Goal: Information Seeking & Learning: Learn about a topic

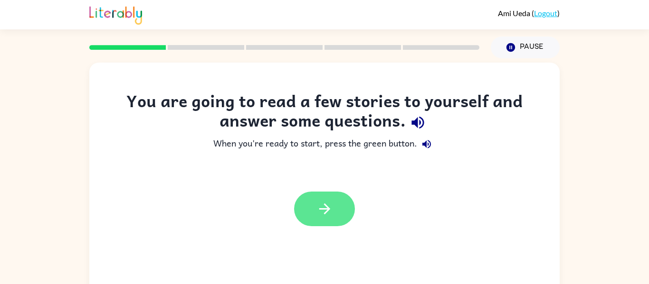
click at [343, 213] on button "button" at bounding box center [324, 209] width 61 height 35
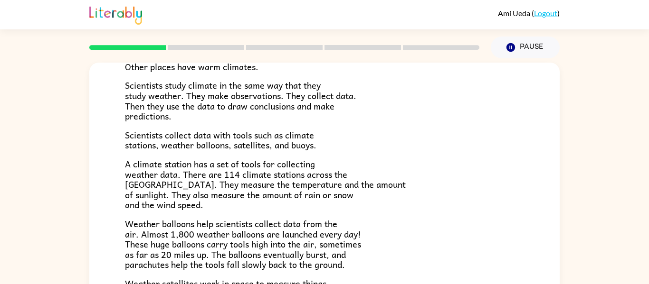
scroll to position [120, 0]
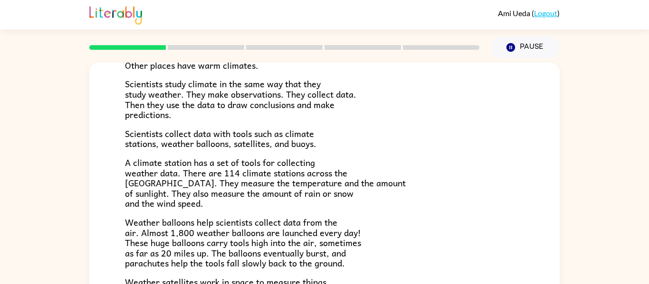
click at [398, 189] on p "A climate station has a set of tools for collecting weather data. There are 114…" at bounding box center [324, 183] width 399 height 51
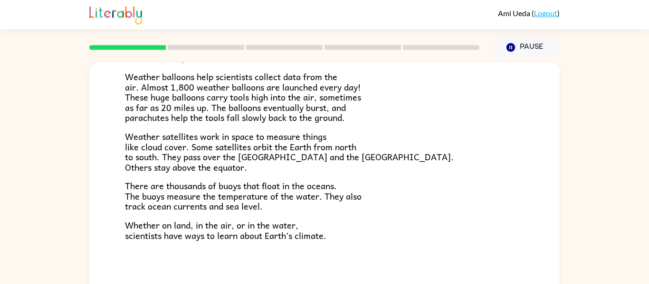
scroll to position [49, 0]
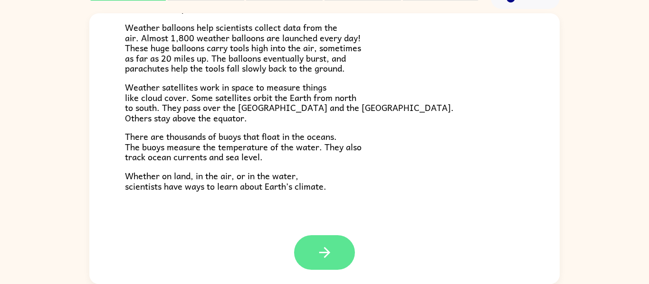
click at [323, 253] on icon "button" at bounding box center [324, 252] width 11 height 11
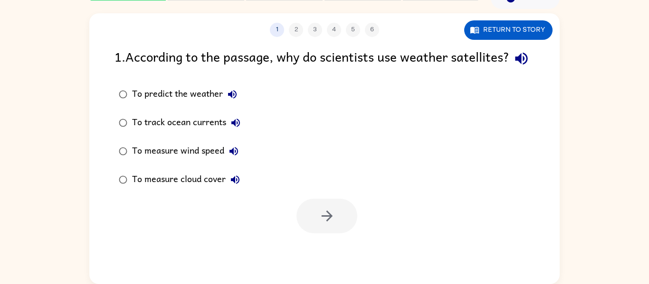
scroll to position [0, 0]
click at [533, 32] on button "Return to story" at bounding box center [508, 29] width 88 height 19
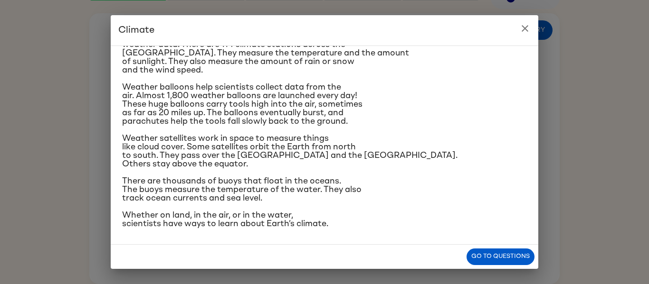
scroll to position [163, 0]
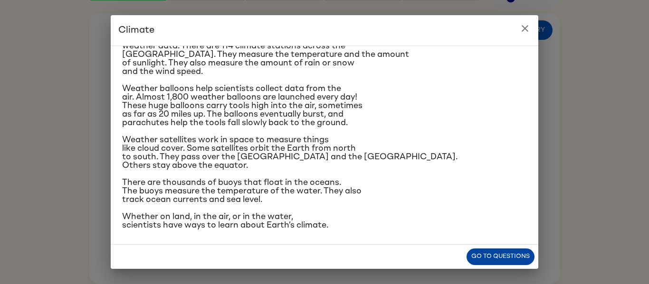
click at [486, 255] on button "Go to questions" at bounding box center [500, 257] width 68 height 17
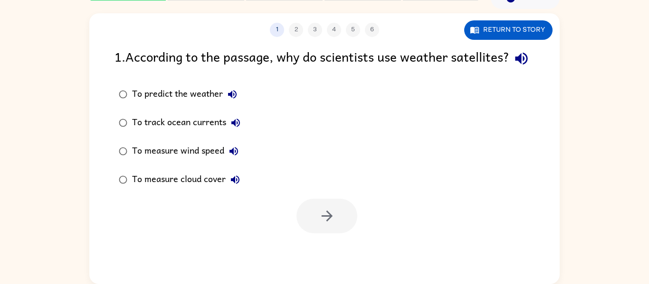
click at [250, 194] on label "To measure cloud cover" at bounding box center [179, 180] width 141 height 28
click at [312, 227] on button "button" at bounding box center [326, 216] width 61 height 35
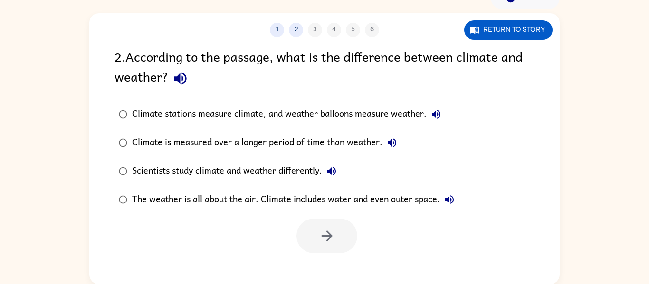
click at [361, 167] on label "Scientists study climate and weather differently." at bounding box center [286, 171] width 354 height 28
click at [337, 223] on button "button" at bounding box center [326, 236] width 61 height 35
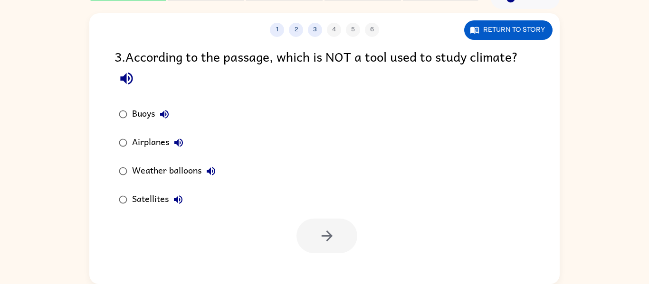
click at [337, 223] on div at bounding box center [326, 236] width 61 height 35
click at [227, 149] on div "Buoys Airplanes Weather balloons Satellites" at bounding box center [173, 157] width 118 height 114
click at [236, 141] on div "Buoys Airplanes Weather balloons Satellites" at bounding box center [336, 157] width 445 height 114
click at [229, 140] on div "Buoys Airplanes Weather balloons Satellites" at bounding box center [173, 157] width 118 height 114
click at [141, 135] on div "Airplanes" at bounding box center [160, 142] width 56 height 19
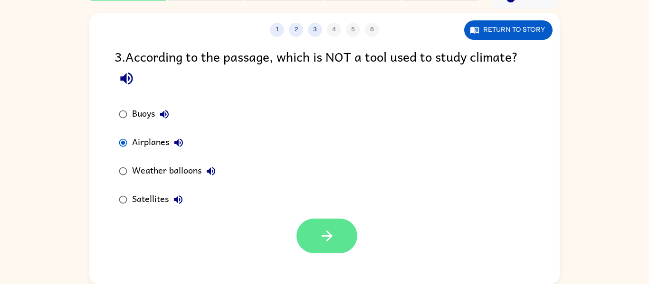
click at [328, 236] on icon "button" at bounding box center [326, 236] width 11 height 11
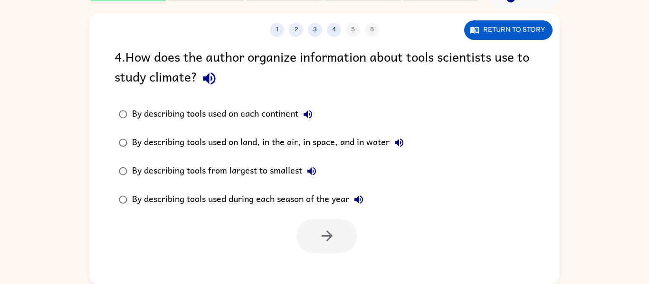
click at [330, 238] on div at bounding box center [326, 236] width 61 height 35
click at [354, 142] on div "By describing tools used on land, in the air, in space, and in water" at bounding box center [270, 142] width 276 height 19
click at [338, 243] on button "button" at bounding box center [326, 236] width 61 height 35
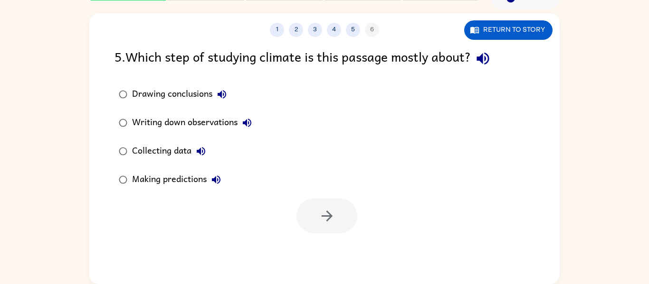
click at [296, 142] on div "Drawing conclusions Writing down observations Collecting data Making predictions" at bounding box center [336, 137] width 445 height 114
click at [303, 162] on div "Drawing conclusions Writing down observations Collecting data Making predictions" at bounding box center [336, 137] width 445 height 114
click at [254, 148] on label "Collecting data" at bounding box center [185, 151] width 152 height 28
click at [317, 218] on button "button" at bounding box center [326, 216] width 61 height 35
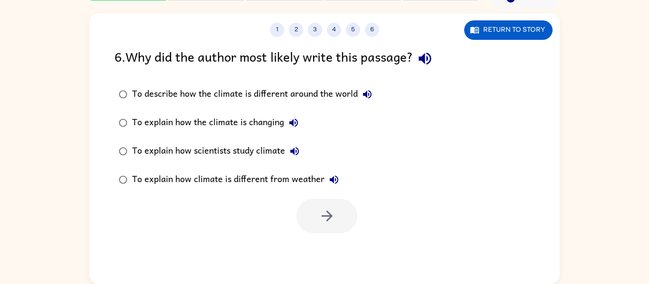
click at [336, 154] on label "To explain how scientists study climate" at bounding box center [245, 151] width 272 height 28
click at [324, 207] on button "button" at bounding box center [326, 216] width 61 height 35
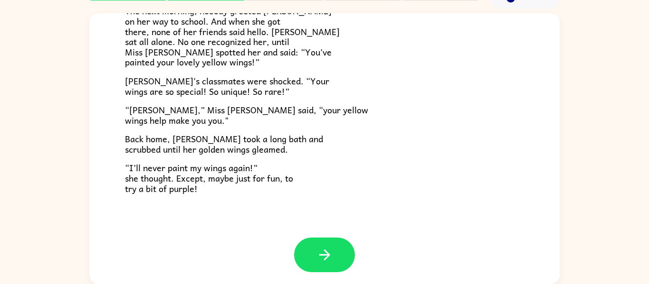
scroll to position [265, 0]
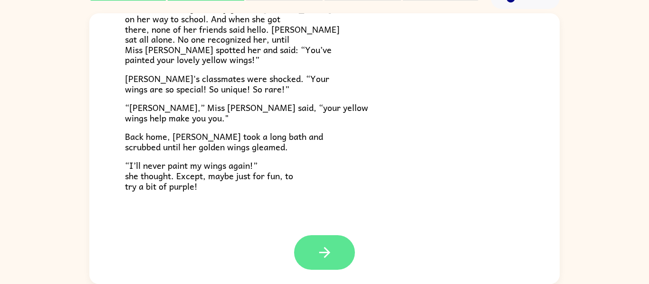
click at [330, 240] on button "button" at bounding box center [324, 253] width 61 height 35
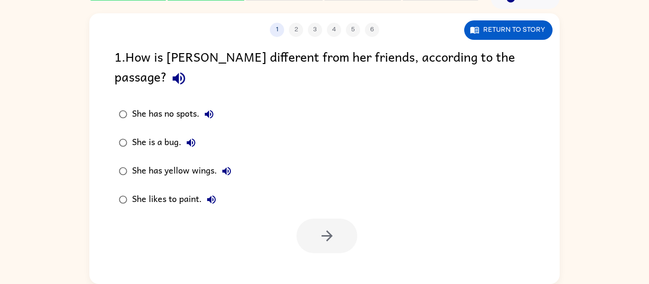
scroll to position [0, 0]
click at [267, 146] on div "She has no spots. She is a bug. She has yellow wings. She likes to paint." at bounding box center [336, 157] width 445 height 114
click at [254, 150] on div "She has no spots. She is a bug. She has yellow wings. She likes to paint." at bounding box center [336, 157] width 445 height 114
click at [206, 162] on div "She has yellow wings." at bounding box center [184, 171] width 104 height 19
click at [317, 219] on button "button" at bounding box center [326, 236] width 61 height 35
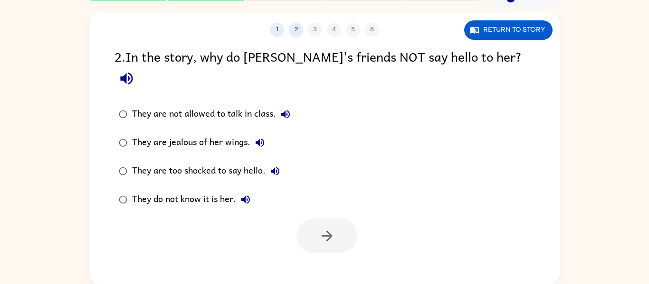
click at [221, 190] on div "They do not know it is her." at bounding box center [193, 199] width 123 height 19
click at [318, 219] on button "button" at bounding box center [326, 236] width 61 height 35
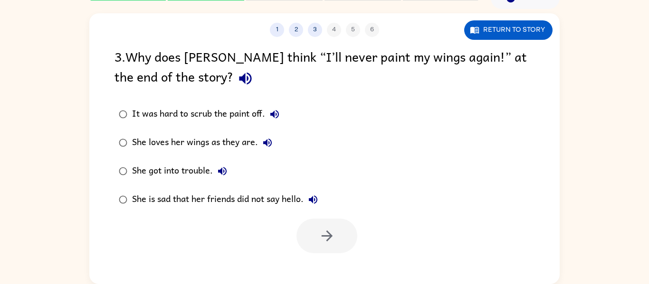
click at [221, 137] on div "She loves her wings as they are." at bounding box center [204, 142] width 145 height 19
click at [315, 246] on button "button" at bounding box center [326, 236] width 61 height 35
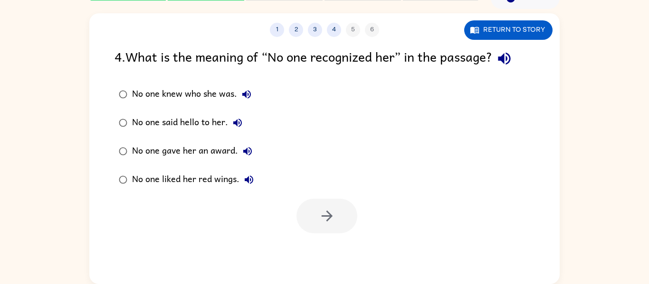
click at [210, 89] on div "No one knew who she was." at bounding box center [194, 94] width 124 height 19
click at [319, 223] on icon "button" at bounding box center [327, 216] width 17 height 17
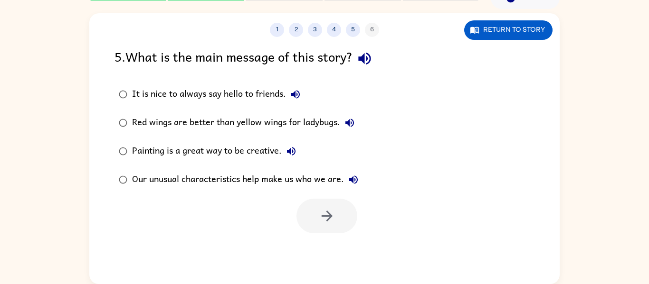
click at [274, 182] on div "Our unusual characteristics help make us who we are." at bounding box center [247, 179] width 231 height 19
click at [306, 221] on button "button" at bounding box center [326, 216] width 61 height 35
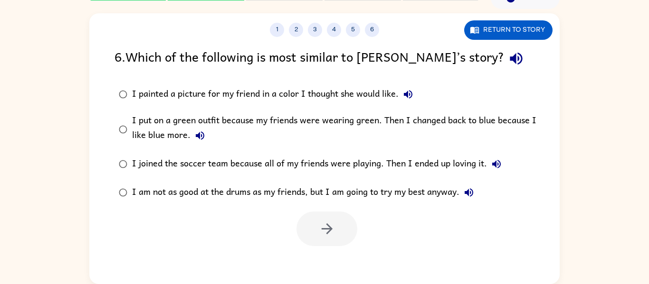
click at [241, 126] on div "I put on a green outfit because my friends were wearing green. Then I changed b…" at bounding box center [339, 130] width 415 height 32
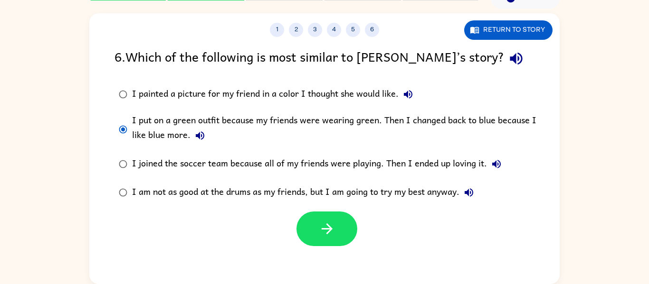
click at [321, 210] on div at bounding box center [324, 226] width 470 height 39
click at [325, 221] on icon "button" at bounding box center [327, 229] width 17 height 17
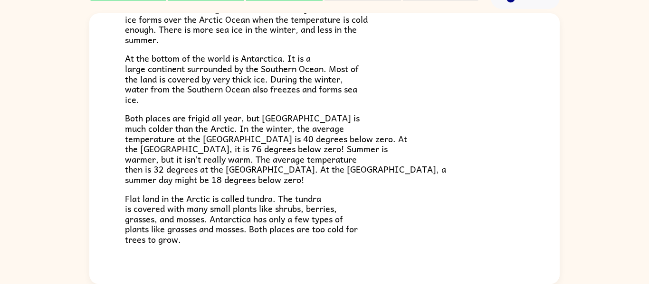
scroll to position [148, 0]
click at [406, 180] on p "Both places are frigid all year, but [GEOGRAPHIC_DATA] is much colder than the …" at bounding box center [324, 148] width 399 height 72
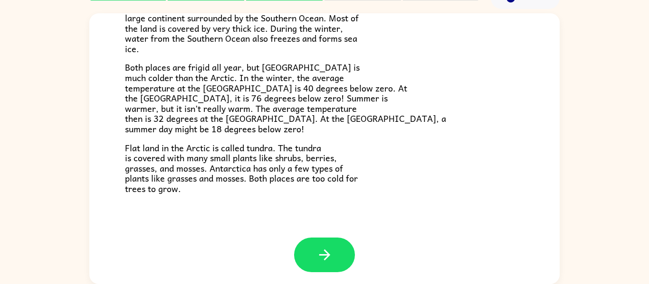
scroll to position [200, 0]
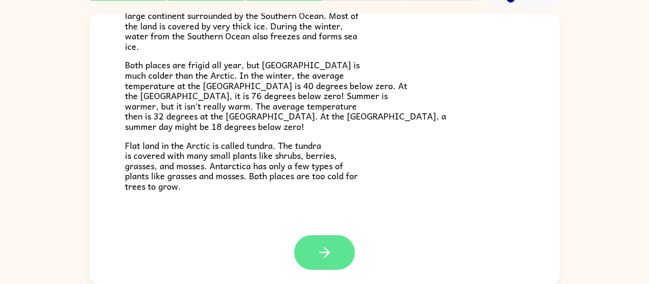
click at [332, 247] on icon "button" at bounding box center [324, 253] width 17 height 17
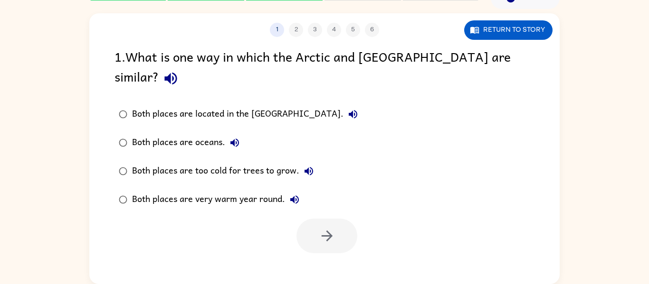
scroll to position [0, 0]
click at [248, 129] on label "Both places are oceans." at bounding box center [238, 143] width 258 height 28
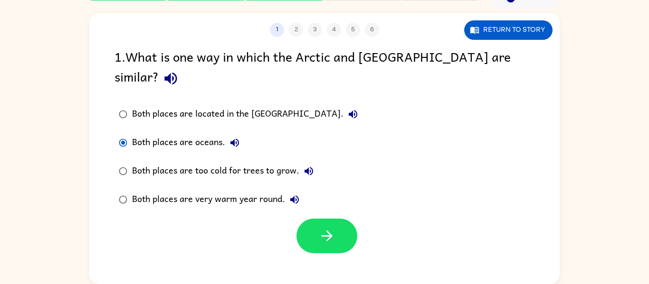
click at [244, 133] on button "Both places are oceans." at bounding box center [234, 142] width 19 height 19
click at [198, 133] on div "Both places are oceans." at bounding box center [188, 142] width 112 height 19
click at [225, 162] on div "Both places are too cold for trees to grow." at bounding box center [225, 171] width 186 height 19
click at [338, 219] on button "button" at bounding box center [326, 236] width 61 height 35
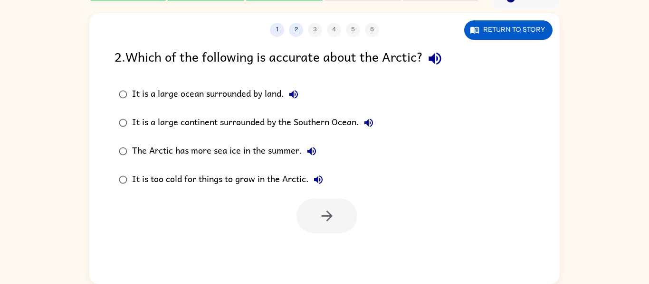
click at [256, 217] on div at bounding box center [324, 213] width 470 height 39
click at [290, 125] on div "It is a large continent surrounded by the Southern Ocean." at bounding box center [255, 123] width 246 height 19
click at [334, 224] on icon "button" at bounding box center [327, 216] width 17 height 17
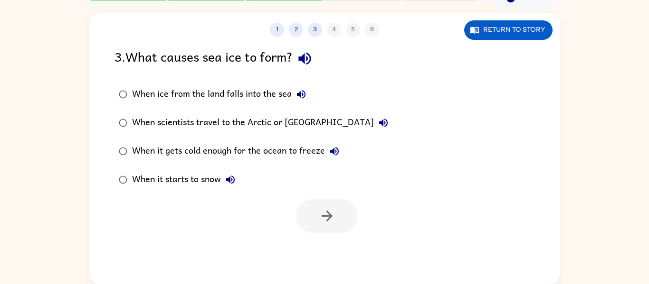
click at [273, 160] on div "When it gets cold enough for the ocean to freeze" at bounding box center [238, 151] width 212 height 19
click at [309, 225] on button "button" at bounding box center [326, 216] width 61 height 35
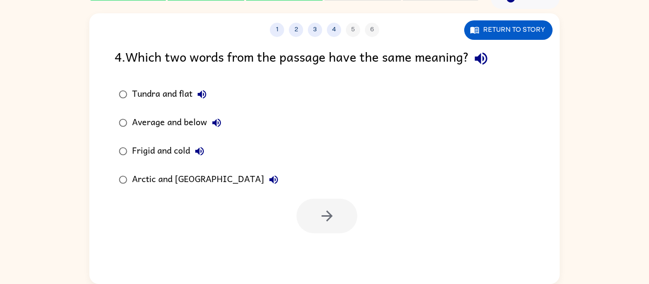
click at [181, 151] on div "Frigid and cold" at bounding box center [170, 151] width 77 height 19
click at [319, 216] on icon "button" at bounding box center [327, 216] width 17 height 17
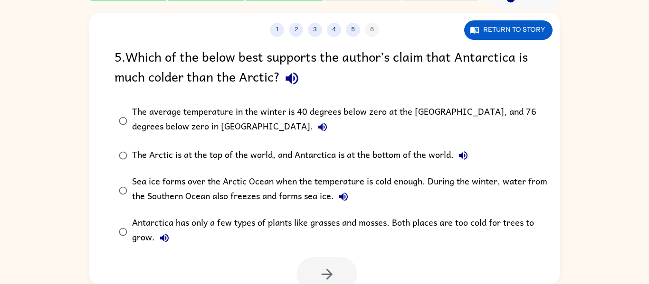
click at [295, 105] on div "The average temperature in the winter is 40 degrees below zero at the [GEOGRAPH…" at bounding box center [339, 121] width 415 height 32
click at [312, 265] on button "button" at bounding box center [326, 274] width 61 height 35
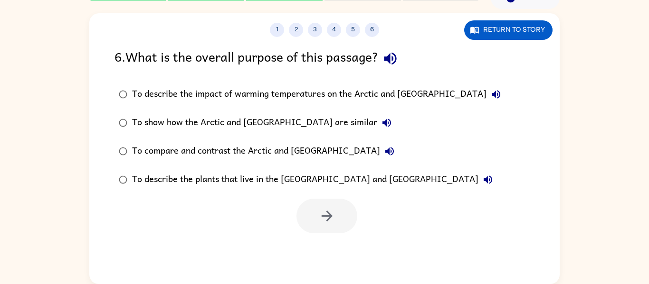
click at [292, 150] on div "To compare and contrast the Arctic and [GEOGRAPHIC_DATA]" at bounding box center [265, 151] width 267 height 19
click at [331, 226] on button "button" at bounding box center [326, 216] width 61 height 35
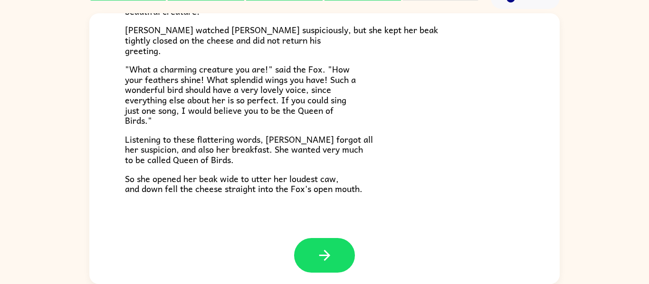
scroll to position [187, 0]
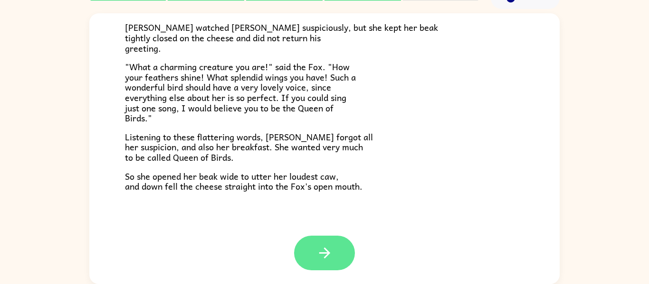
click at [333, 244] on button "button" at bounding box center [324, 253] width 61 height 35
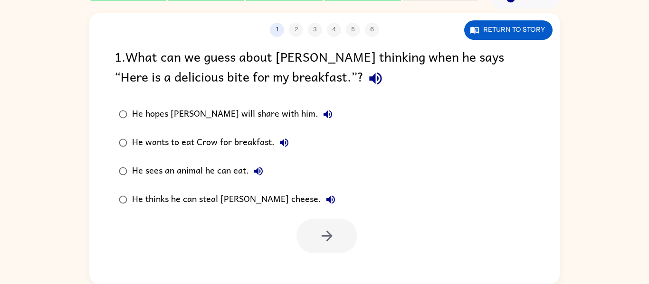
scroll to position [0, 0]
click at [258, 200] on div "He thinks he can steal [PERSON_NAME] cheese." at bounding box center [236, 199] width 208 height 19
click at [306, 237] on button "button" at bounding box center [326, 236] width 61 height 35
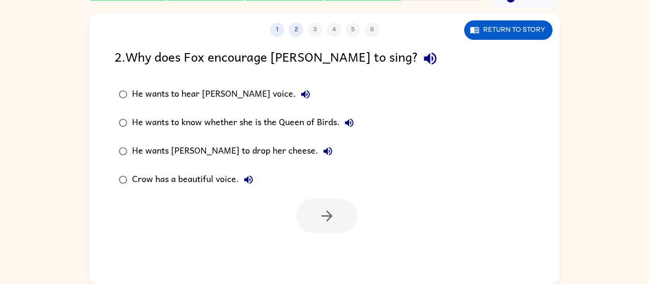
click at [252, 153] on div "He wants [PERSON_NAME] to drop her cheese." at bounding box center [234, 151] width 205 height 19
click at [316, 207] on button "button" at bounding box center [326, 216] width 61 height 35
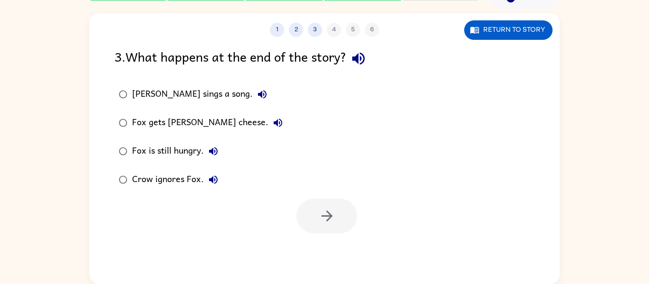
click at [179, 122] on div "Fox gets [PERSON_NAME] cheese." at bounding box center [209, 123] width 155 height 19
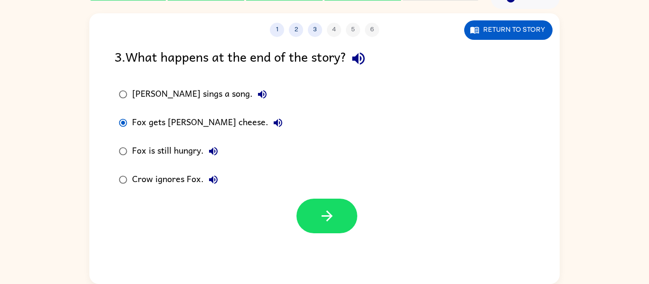
click at [290, 210] on div at bounding box center [324, 213] width 470 height 39
click at [307, 211] on button "button" at bounding box center [326, 216] width 61 height 35
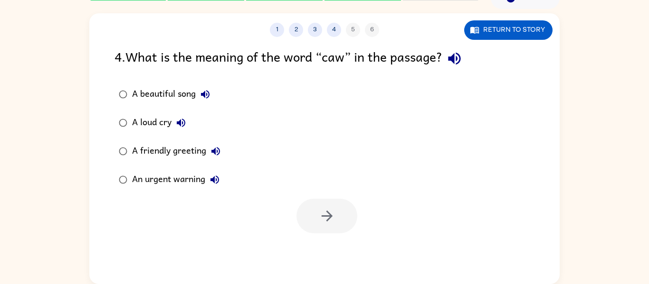
click at [162, 120] on div "A loud cry" at bounding box center [161, 123] width 58 height 19
click at [337, 208] on button "button" at bounding box center [326, 216] width 61 height 35
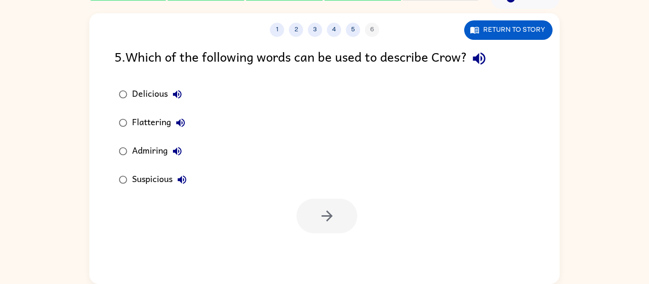
click at [163, 119] on div "Flattering" at bounding box center [161, 123] width 58 height 19
click at [352, 216] on button "button" at bounding box center [326, 216] width 61 height 35
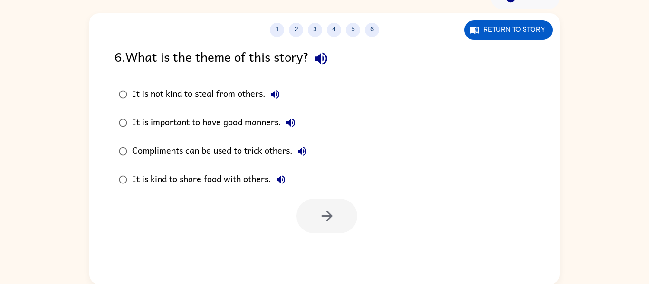
click at [259, 154] on div "Compliments can be used to trick others." at bounding box center [222, 151] width 180 height 19
click at [330, 213] on icon "button" at bounding box center [327, 216] width 17 height 17
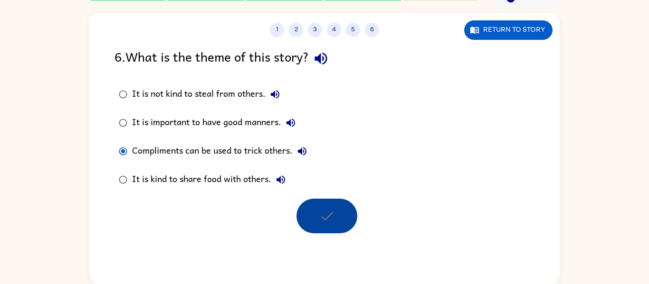
scroll to position [32, 0]
